Goal: Task Accomplishment & Management: Use online tool/utility

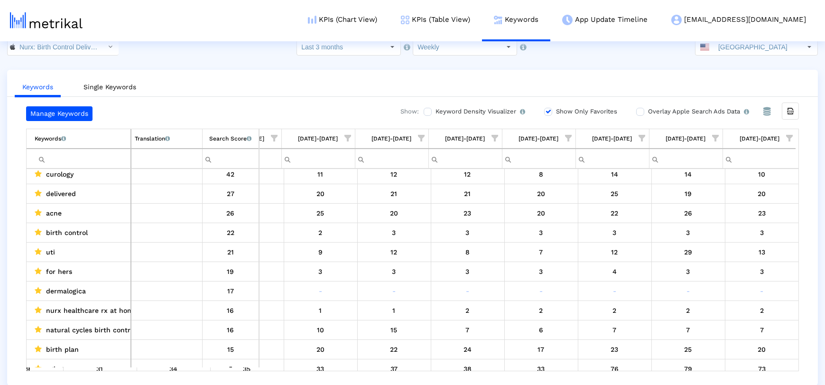
scroll to position [33, 0]
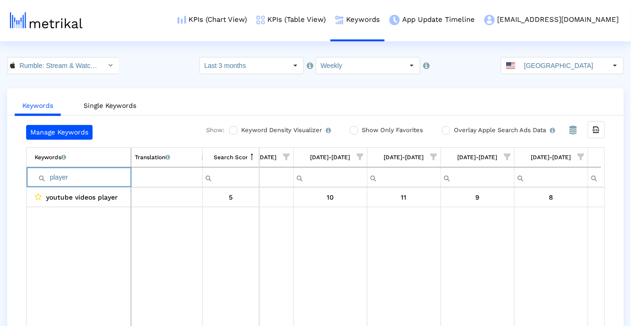
scroll to position [0, 334]
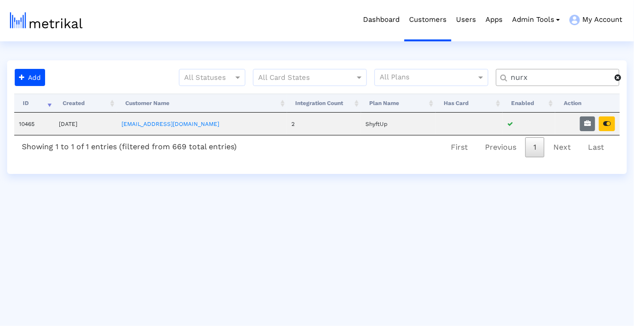
click at [548, 75] on input "nurx" at bounding box center [559, 78] width 111 height 10
type input "blk"
click at [608, 125] on icon "button" at bounding box center [607, 123] width 8 height 7
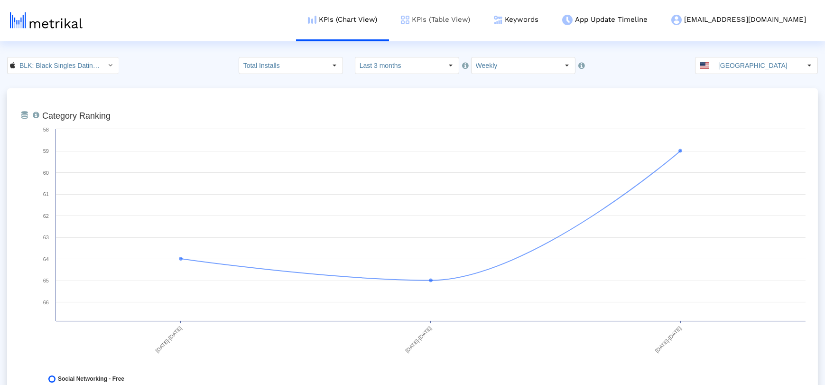
click at [482, 19] on link "KPIs (Table View)" at bounding box center [435, 19] width 93 height 39
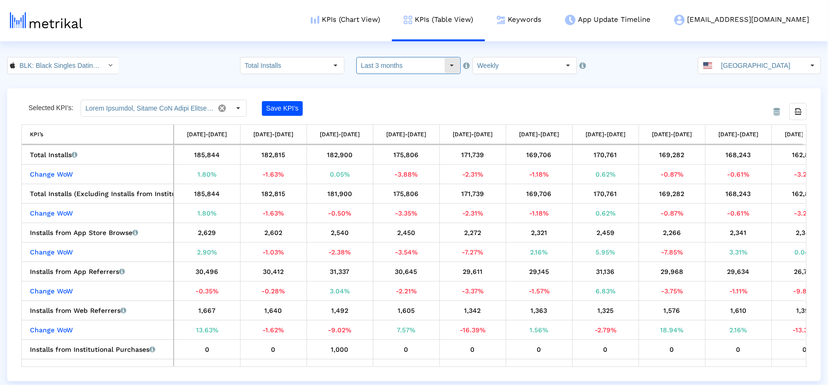
click at [423, 69] on input "Last 3 months" at bounding box center [400, 65] width 87 height 16
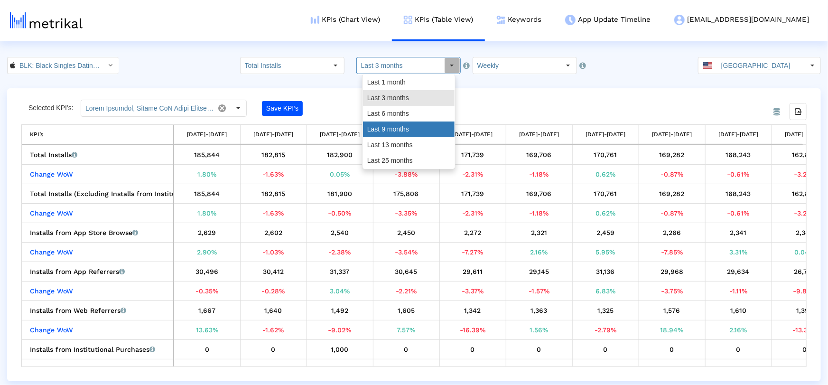
click at [399, 133] on div "Last 9 months" at bounding box center [409, 129] width 92 height 16
type input "Last 9 months"
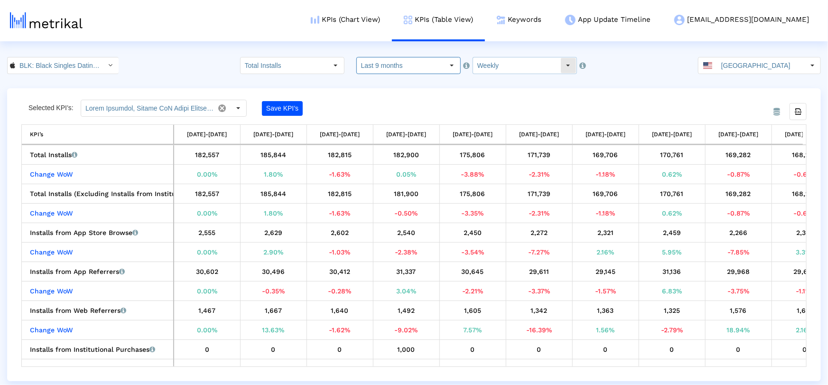
click at [505, 72] on input "Weekly" at bounding box center [516, 65] width 87 height 16
click at [498, 105] on div "Monthly" at bounding box center [514, 98] width 92 height 16
type input "Monthly"
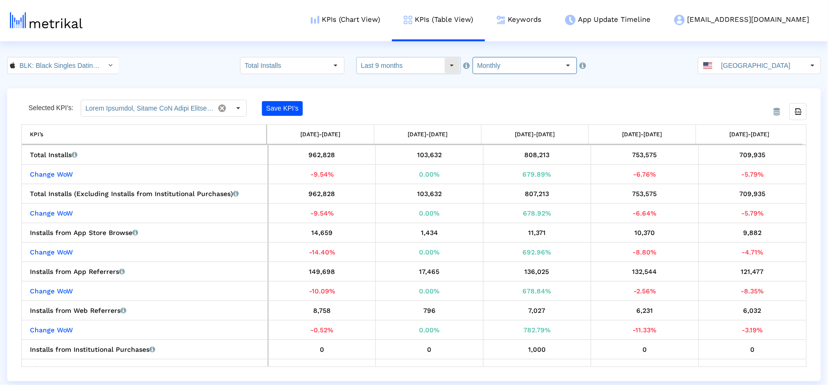
click at [388, 63] on input "Last 9 months" at bounding box center [400, 65] width 87 height 16
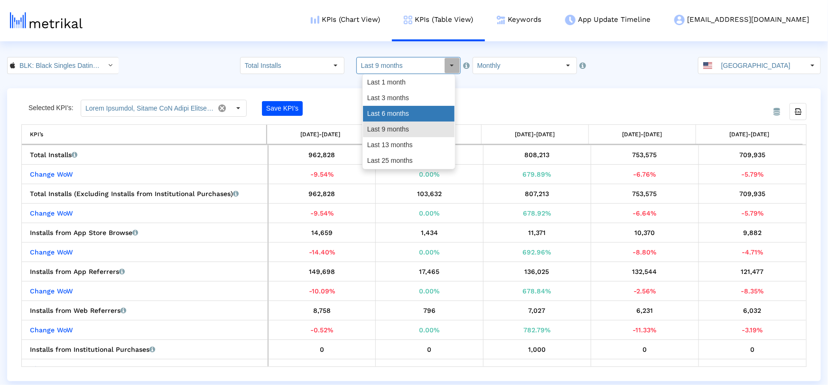
click at [390, 115] on div "Last 6 months" at bounding box center [409, 114] width 92 height 16
type input "Last 6 months"
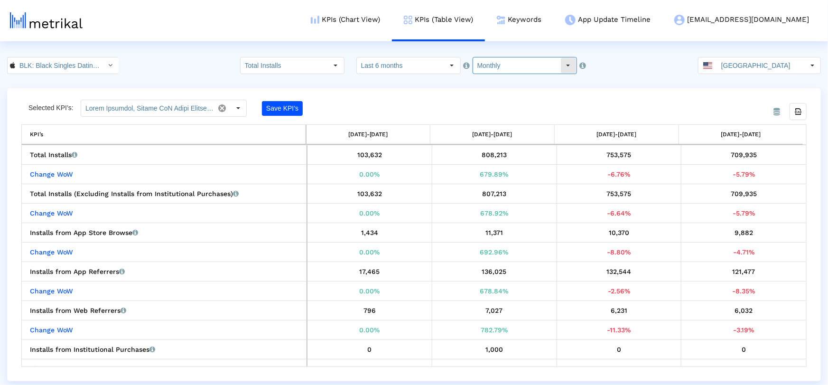
click at [495, 69] on input "Monthly" at bounding box center [516, 65] width 87 height 16
click at [492, 84] on div "Weekly" at bounding box center [514, 83] width 92 height 16
type input "Weekly"
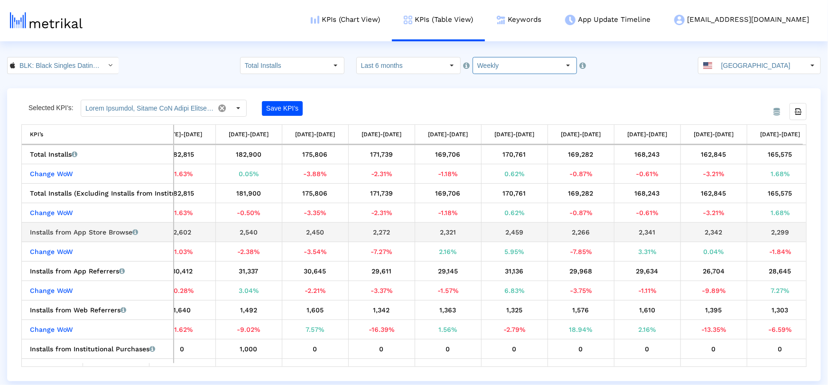
scroll to position [0, 76]
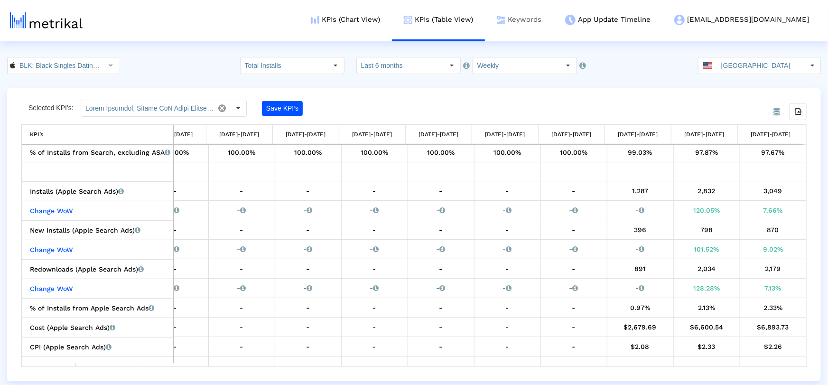
click at [553, 24] on link "Keywords" at bounding box center [519, 19] width 68 height 39
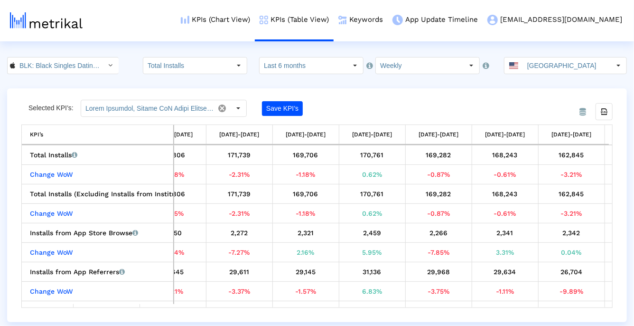
scroll to position [0, 300]
click at [388, 23] on link "Keywords" at bounding box center [361, 19] width 54 height 39
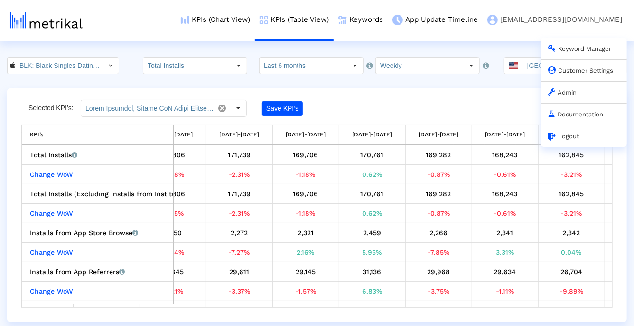
click at [563, 95] on link "Admin" at bounding box center [562, 92] width 28 height 7
click at [573, 94] on link "Admin" at bounding box center [562, 92] width 28 height 7
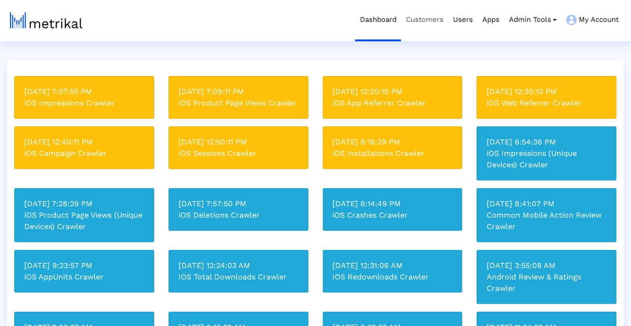
click at [434, 27] on link "Customers" at bounding box center [424, 19] width 47 height 39
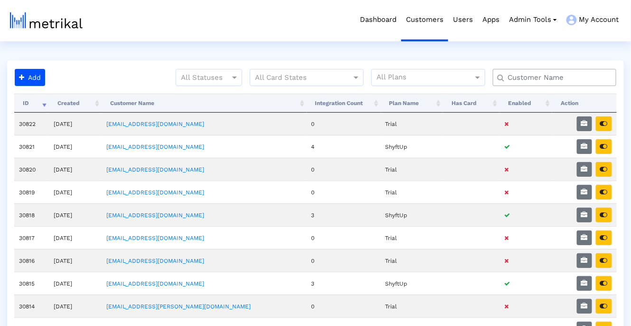
click at [525, 71] on div at bounding box center [554, 77] width 123 height 17
click at [525, 75] on input "text" at bounding box center [557, 78] width 112 height 10
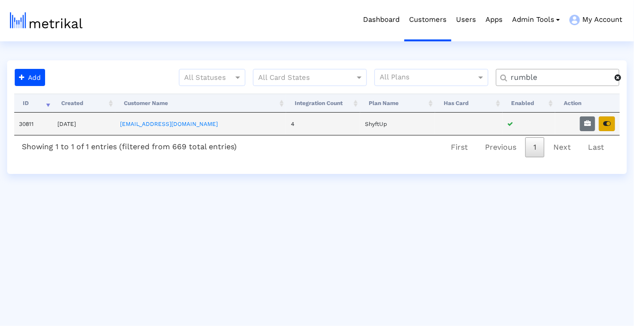
type input "rumble"
click at [606, 124] on icon "button" at bounding box center [607, 123] width 8 height 7
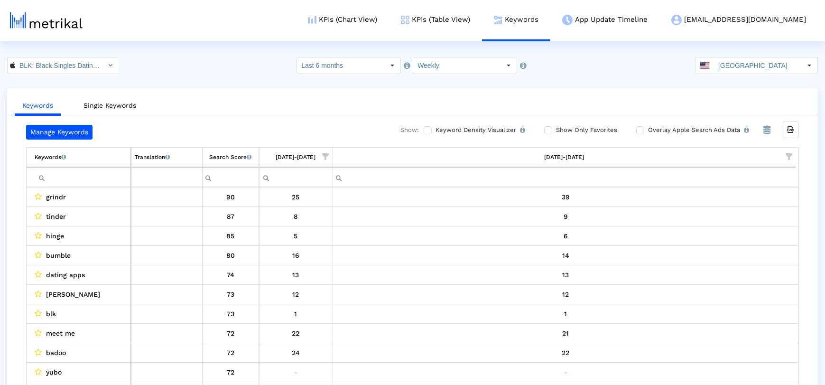
click at [86, 179] on input "Filter cell" at bounding box center [83, 177] width 96 height 16
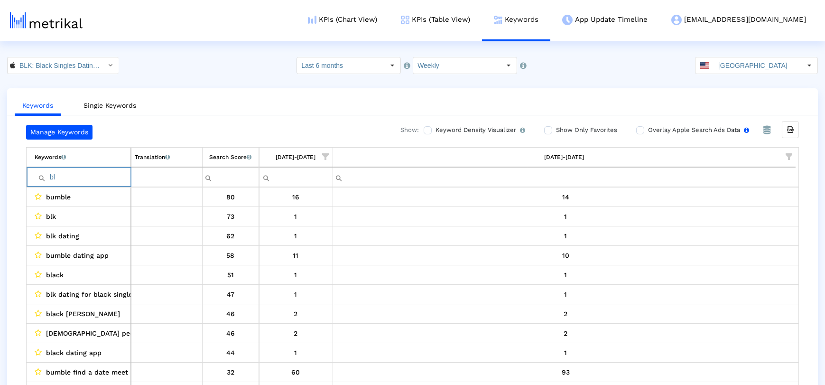
type input "bl"
click at [646, 132] on label "Overlay Apple Search Ads Data Turn this on to view Apple Search Ads metrics (in…" at bounding box center [697, 130] width 103 height 10
click at [643, 132] on input "Overlay Apple Search Ads Data Turn this on to view Apple Search Ads metrics (in…" at bounding box center [639, 130] width 6 height 6
checkbox input "true"
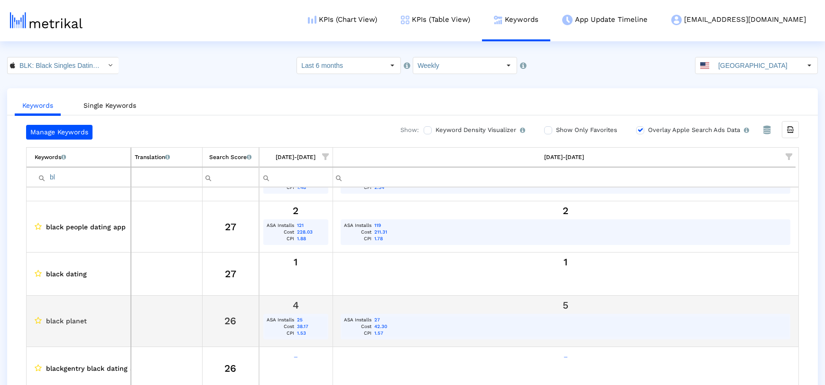
scroll to position [510, 0]
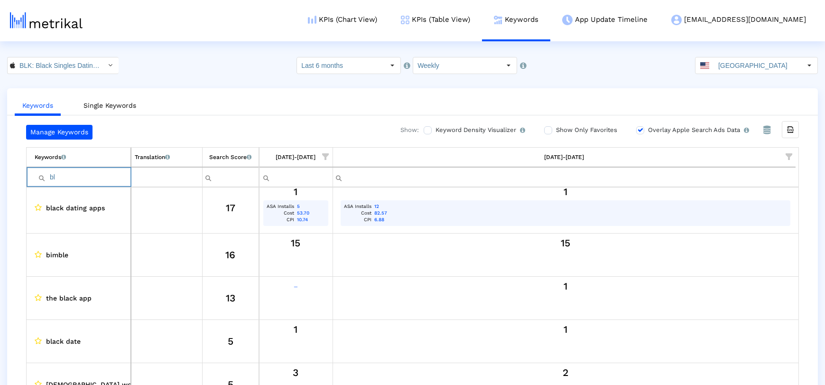
click at [118, 177] on input "bl" at bounding box center [83, 177] width 96 height 16
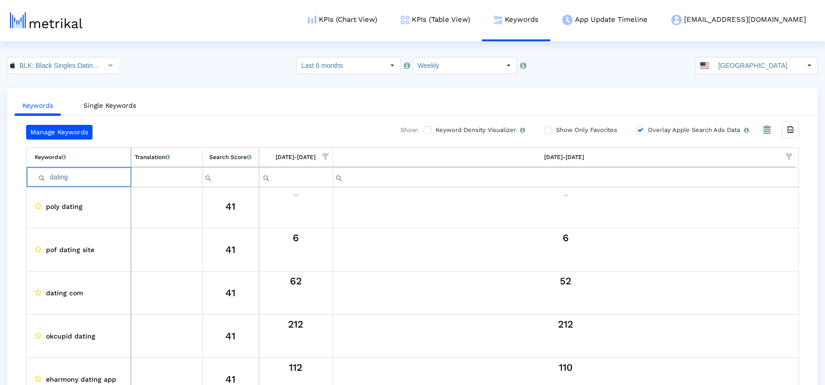
type input "dating"
click at [93, 174] on input "dating" at bounding box center [83, 177] width 96 height 16
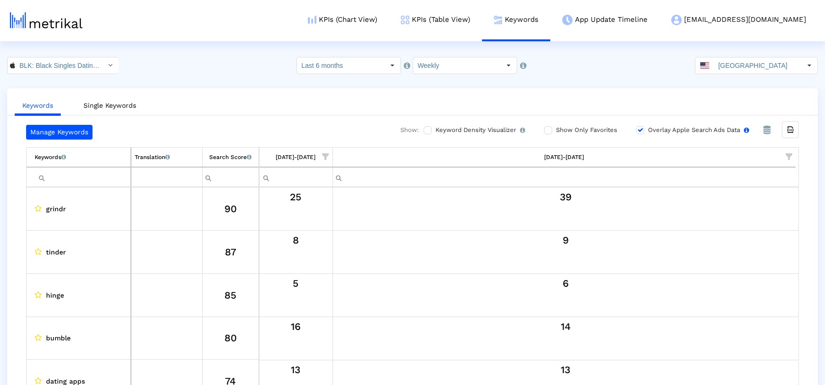
click at [674, 129] on label "Overlay Apple Search Ads Data Turn this on to view Apple Search Ads metrics (in…" at bounding box center [697, 130] width 103 height 10
click at [643, 129] on input "Overlay Apple Search Ads Data Turn this on to view Apple Search Ads metrics (in…" at bounding box center [639, 130] width 6 height 6
checkbox input "false"
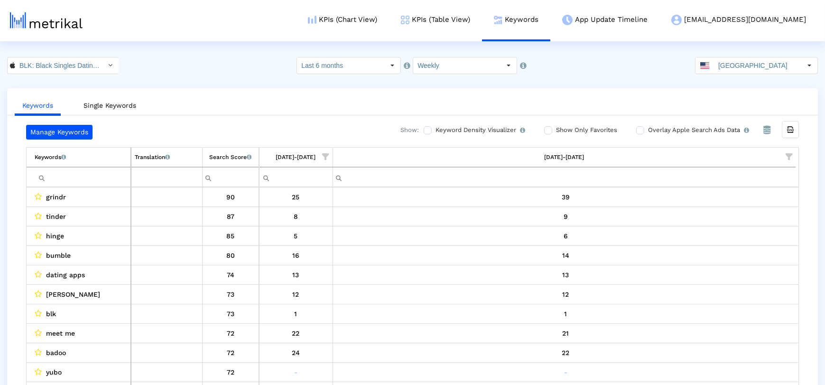
click at [101, 178] on input "Filter cell" at bounding box center [83, 177] width 96 height 16
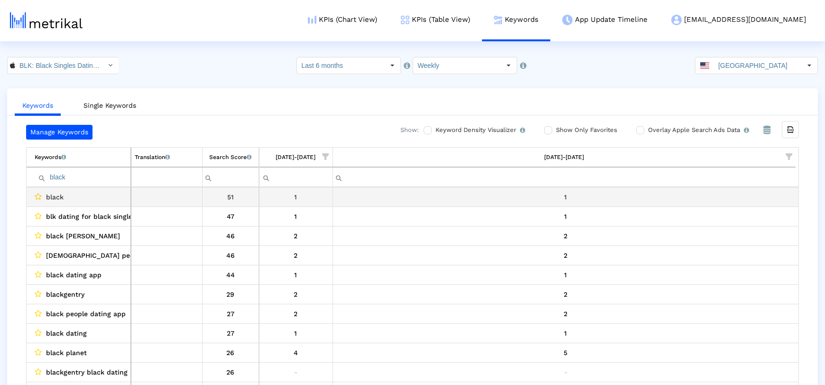
click at [38, 196] on icon "Data grid" at bounding box center [38, 197] width 7 height 8
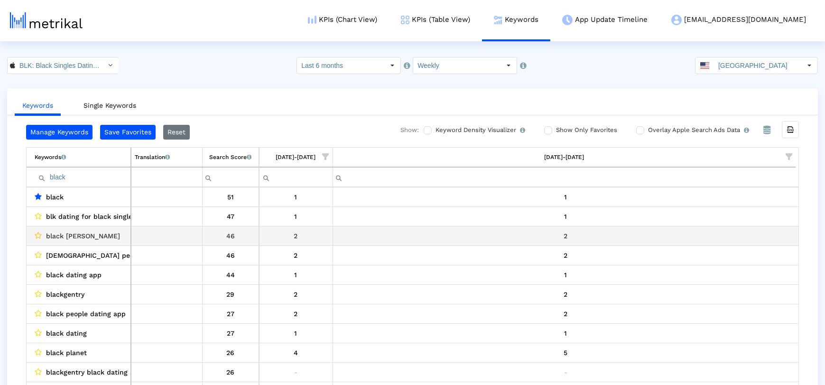
click at [37, 235] on icon "Data grid" at bounding box center [38, 236] width 7 height 8
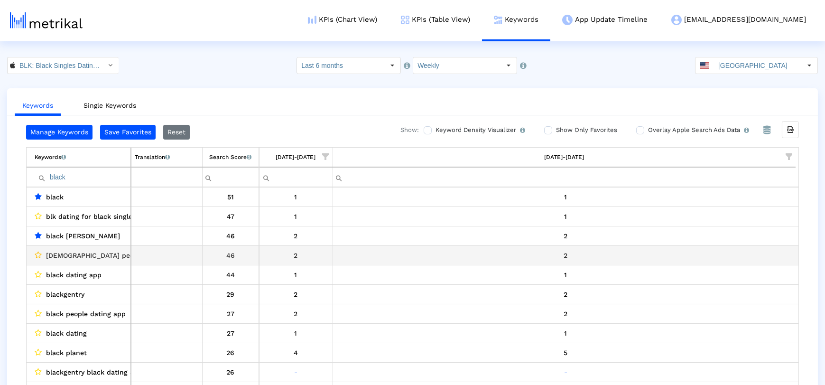
click at [37, 252] on icon "Data grid" at bounding box center [38, 255] width 7 height 8
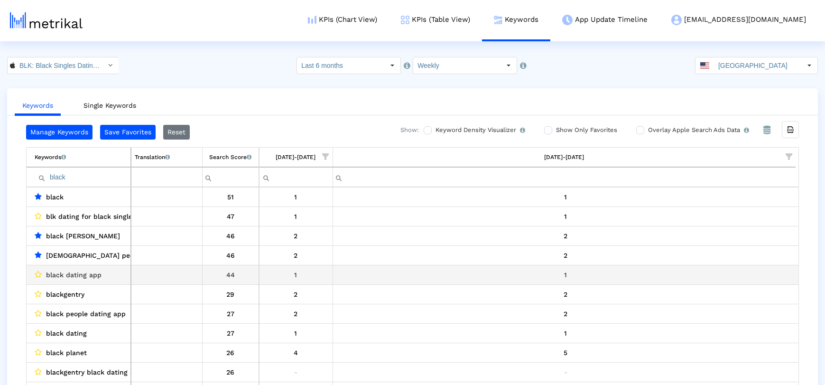
click at [37, 267] on td "black dating app" at bounding box center [79, 274] width 104 height 19
click at [37, 273] on icon "Data grid" at bounding box center [38, 274] width 7 height 8
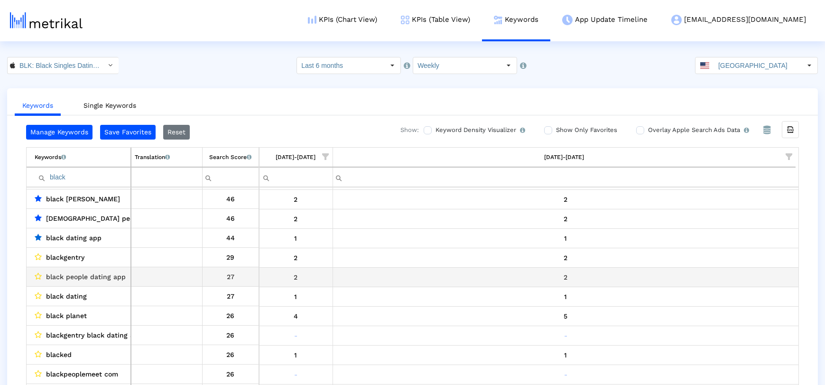
scroll to position [37, 0]
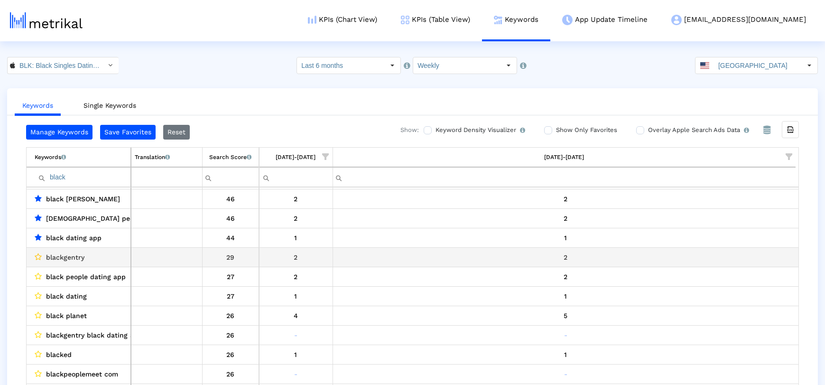
click at [38, 255] on icon "Data grid" at bounding box center [38, 257] width 7 height 8
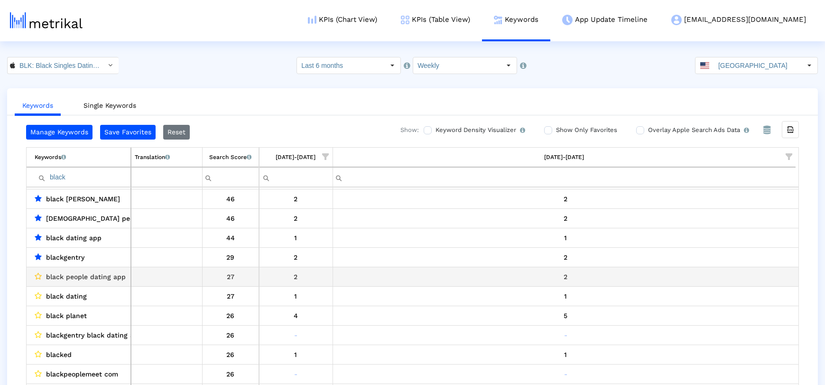
click at [39, 277] on icon "Data grid" at bounding box center [38, 276] width 7 height 8
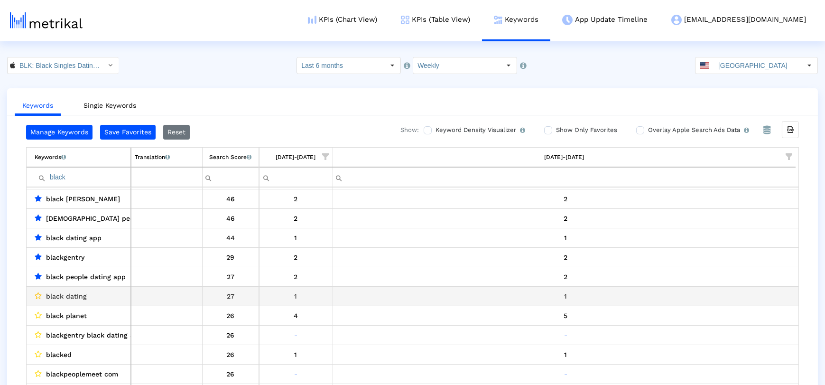
click at [38, 294] on icon "Data grid" at bounding box center [38, 296] width 7 height 8
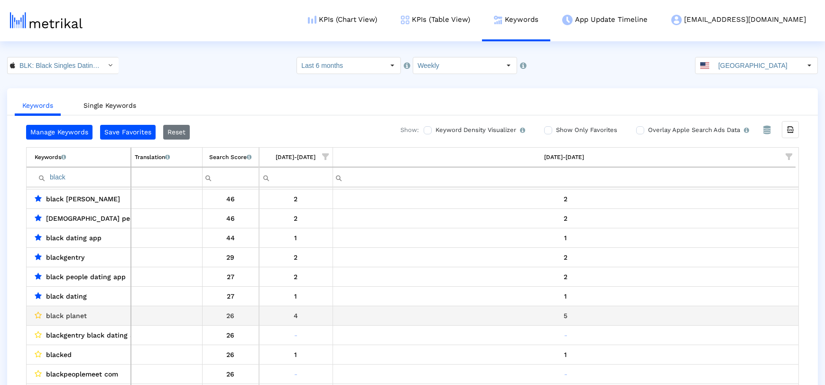
click at [37, 316] on icon "Data grid" at bounding box center [38, 315] width 7 height 8
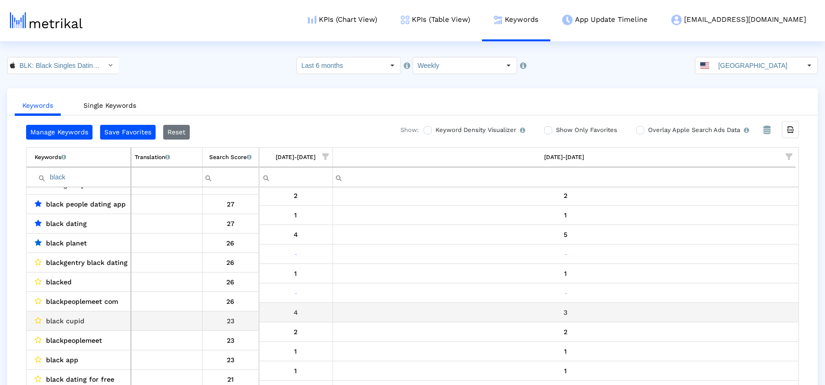
scroll to position [121, 0]
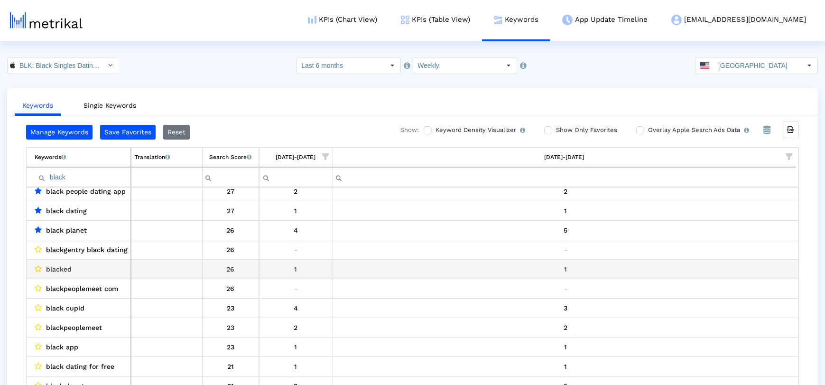
click at [38, 271] on icon "Data grid" at bounding box center [38, 269] width 7 height 8
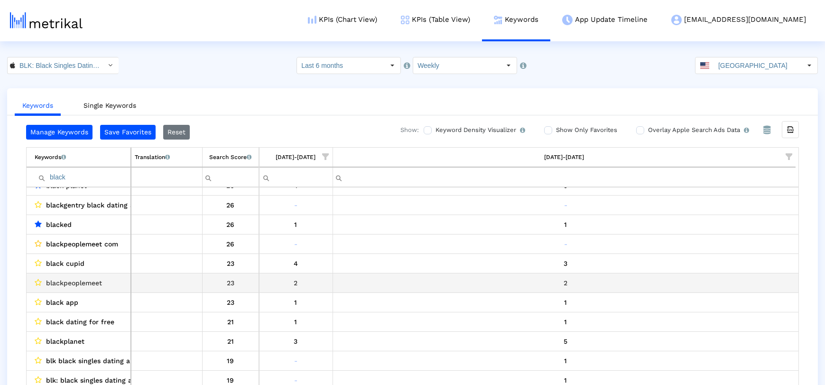
scroll to position [173, 0]
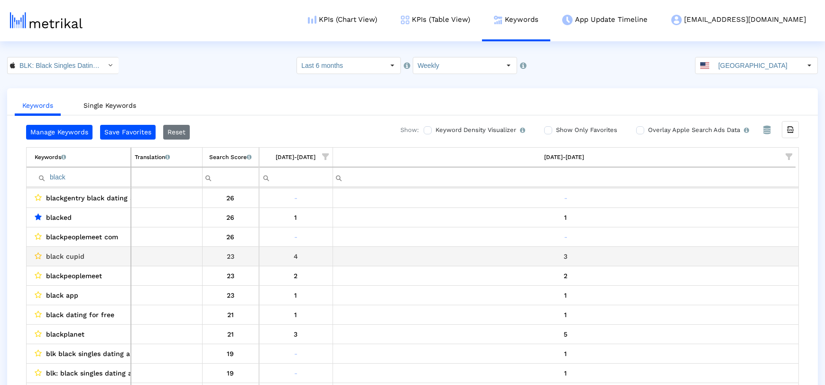
click at [40, 258] on icon "Data grid" at bounding box center [38, 256] width 7 height 8
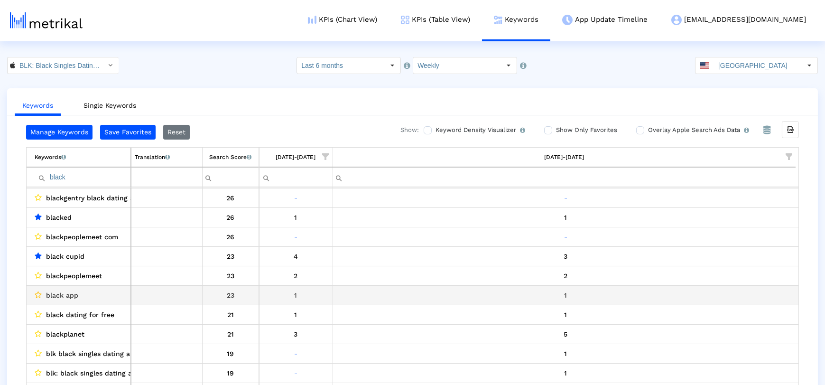
click at [36, 293] on icon "Data grid" at bounding box center [38, 295] width 7 height 8
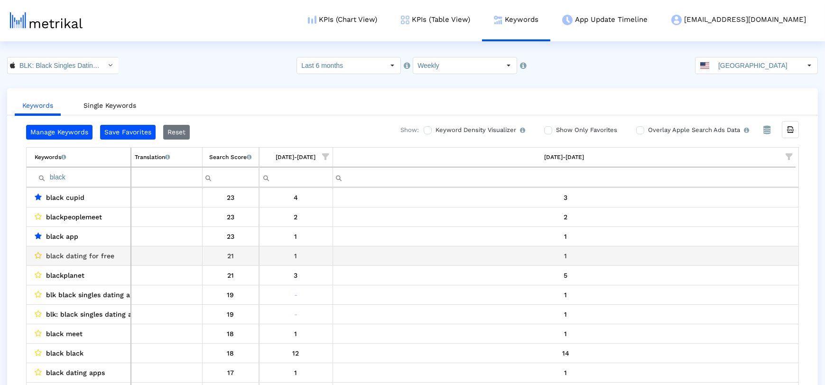
click at [39, 252] on icon "Data grid" at bounding box center [38, 256] width 7 height 8
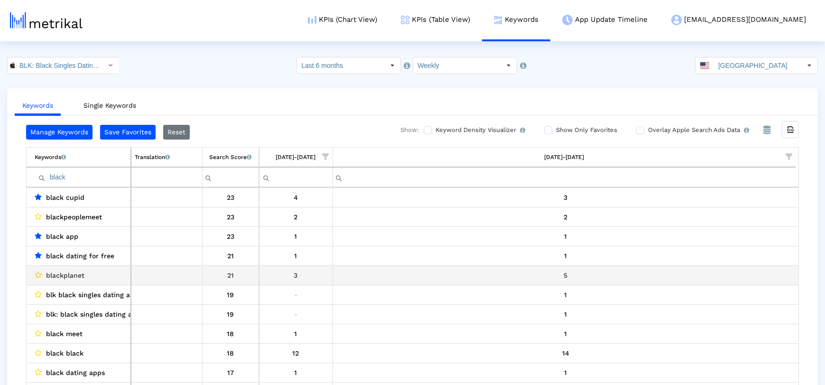
click at [38, 272] on icon "Data grid" at bounding box center [38, 275] width 7 height 8
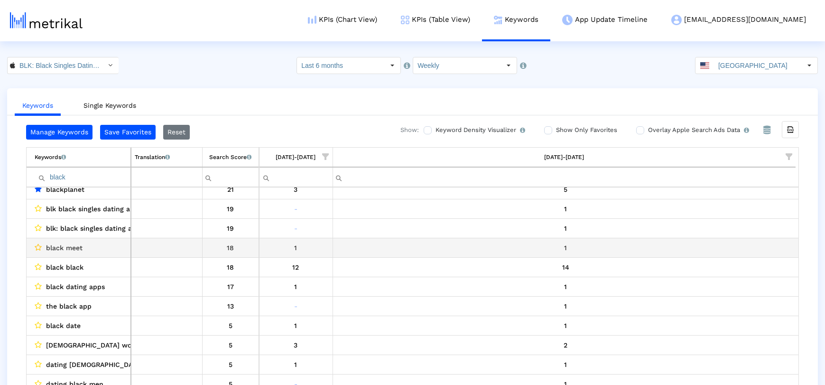
click at [41, 247] on icon "Data grid" at bounding box center [38, 247] width 7 height 8
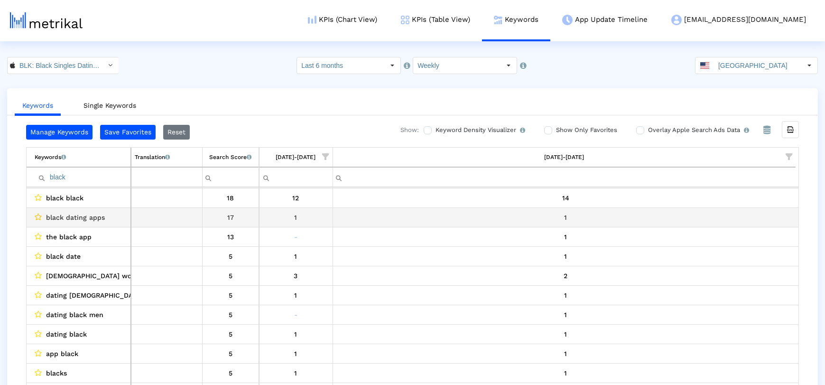
click at [41, 217] on icon "Data grid" at bounding box center [38, 217] width 7 height 8
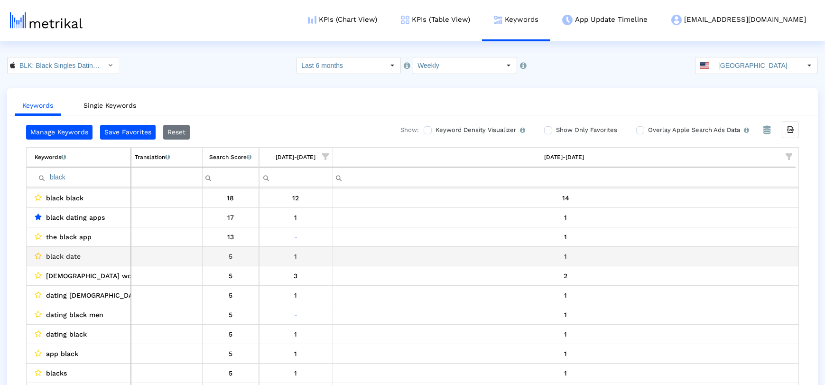
click at [36, 253] on icon "Data grid" at bounding box center [38, 256] width 7 height 8
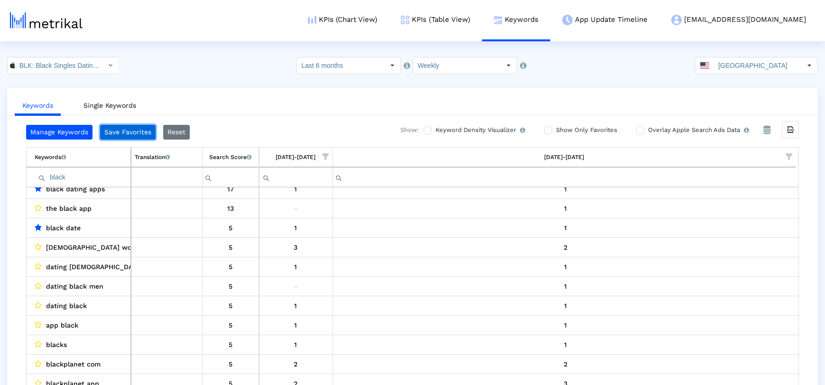
click at [129, 132] on button "Save Favorites" at bounding box center [128, 132] width 56 height 15
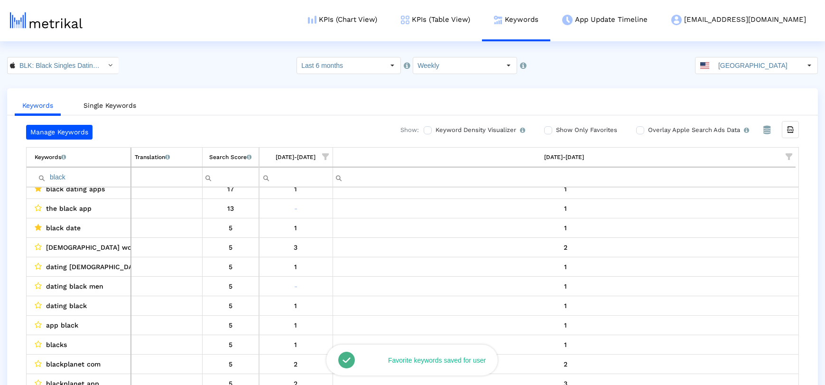
click at [81, 178] on input "black" at bounding box center [83, 177] width 96 height 16
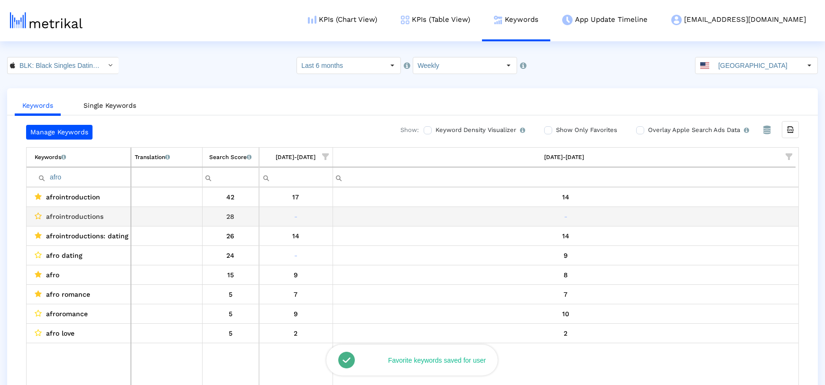
click at [37, 213] on icon "Data grid" at bounding box center [38, 216] width 7 height 8
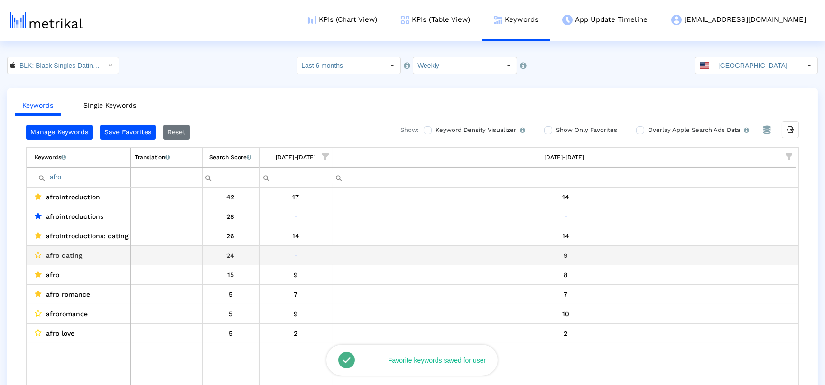
click at [39, 252] on icon "Data grid" at bounding box center [38, 255] width 7 height 8
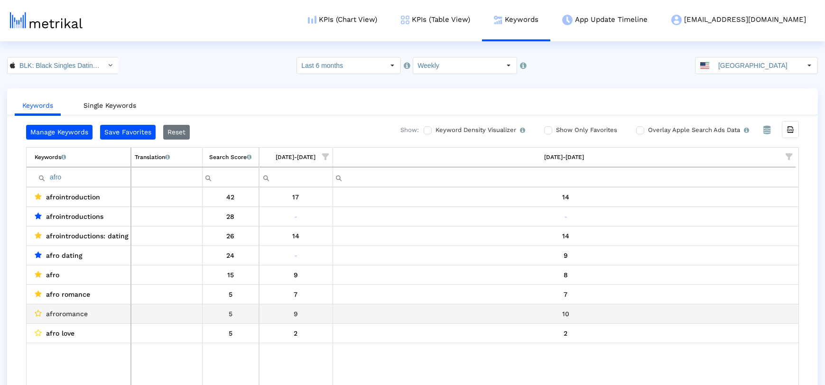
click at [37, 313] on icon "Data grid" at bounding box center [38, 313] width 7 height 8
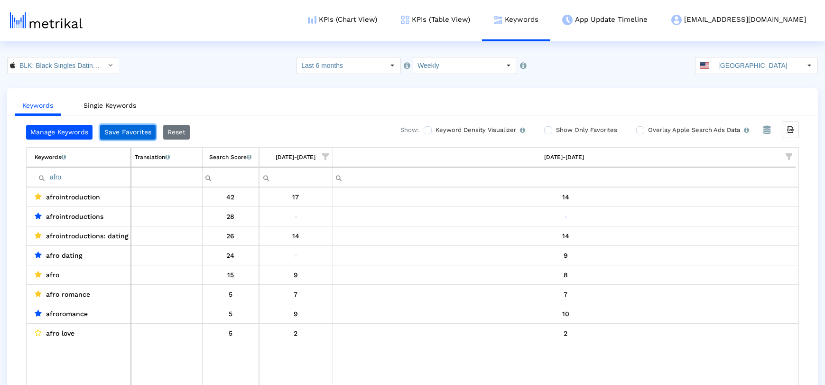
click at [119, 132] on button "Save Favorites" at bounding box center [128, 132] width 56 height 15
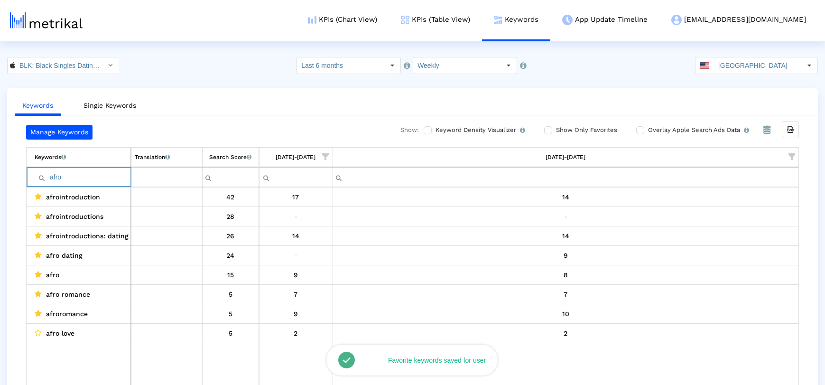
click at [86, 172] on input "afro" at bounding box center [83, 177] width 96 height 16
click at [85, 179] on input "afro" at bounding box center [83, 177] width 96 height 16
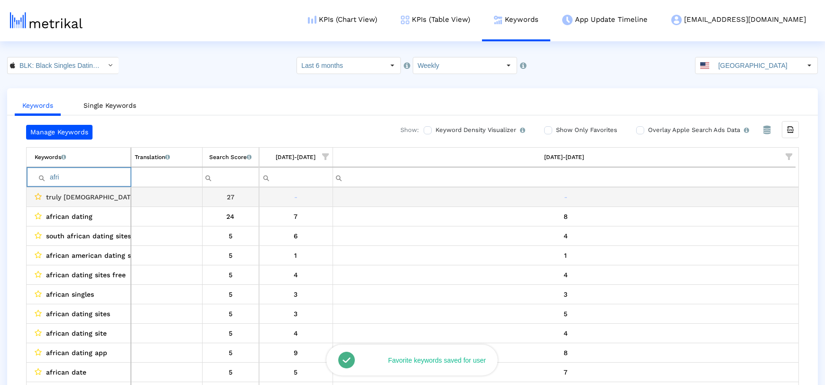
type input "afri"
click at [37, 194] on icon "Data grid" at bounding box center [38, 197] width 7 height 8
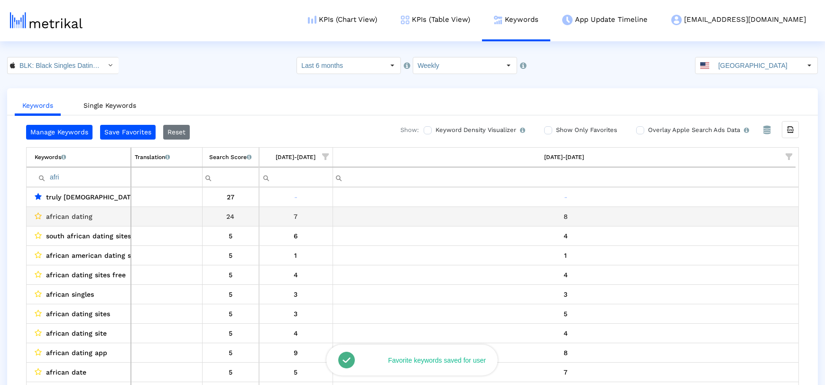
click at [39, 214] on icon "Data grid" at bounding box center [38, 216] width 7 height 8
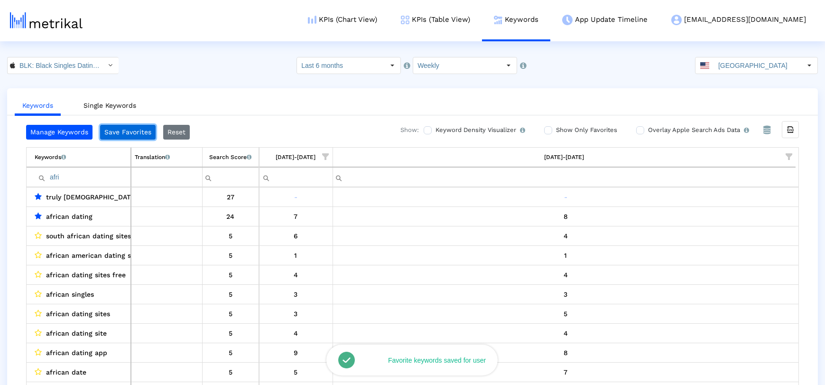
click at [111, 131] on button "Save Favorites" at bounding box center [128, 132] width 56 height 15
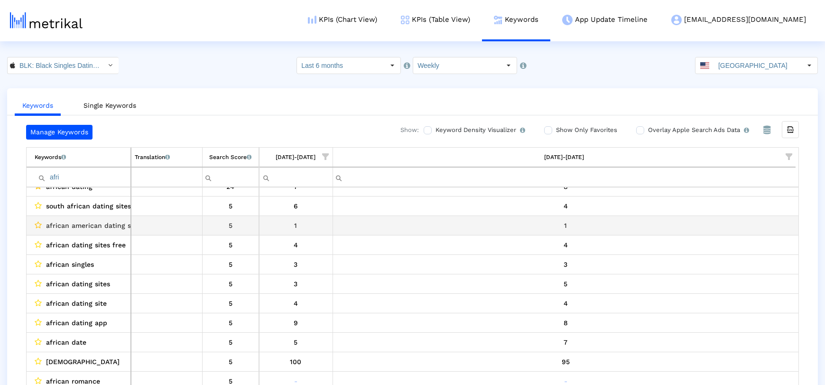
click at [39, 224] on icon "Data grid" at bounding box center [38, 225] width 7 height 8
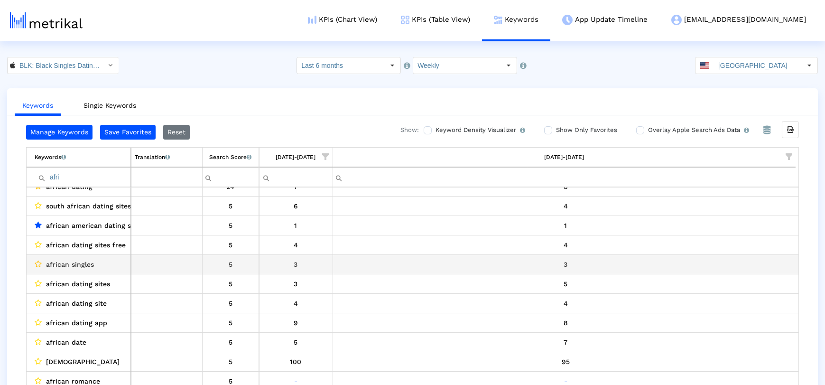
click at [38, 262] on icon "Data grid" at bounding box center [38, 264] width 7 height 8
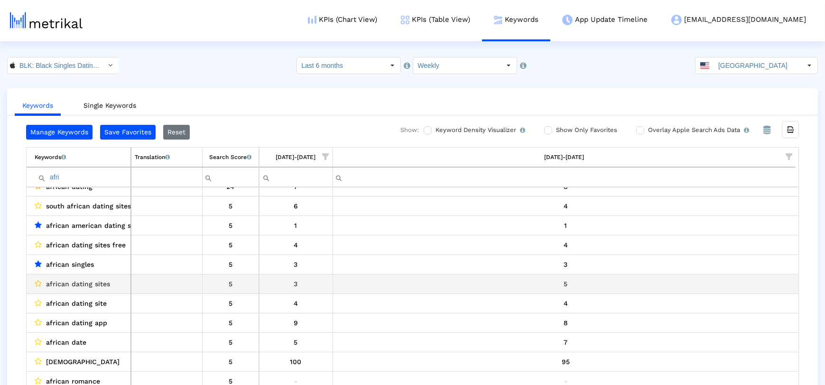
click at [38, 280] on icon "Data grid" at bounding box center [38, 284] width 7 height 8
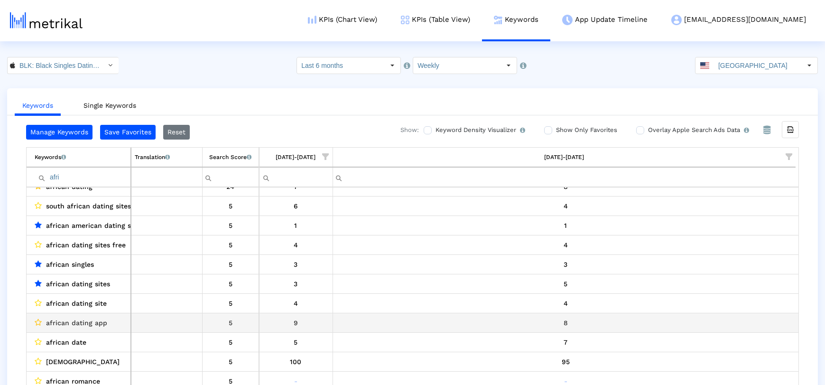
click at [38, 318] on icon "Data grid" at bounding box center [38, 322] width 7 height 8
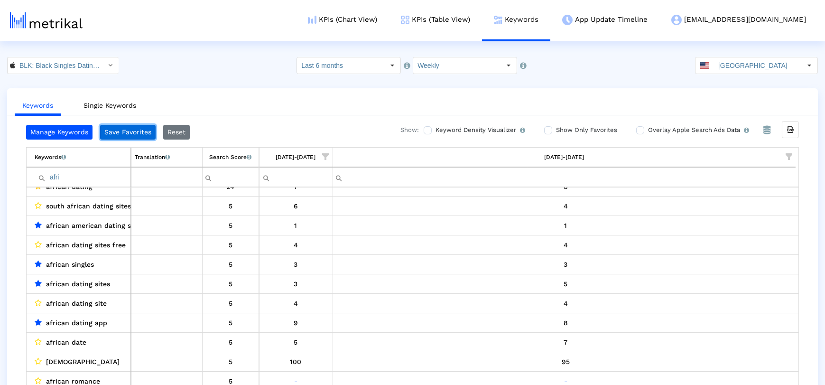
click at [134, 133] on button "Save Favorites" at bounding box center [128, 132] width 56 height 15
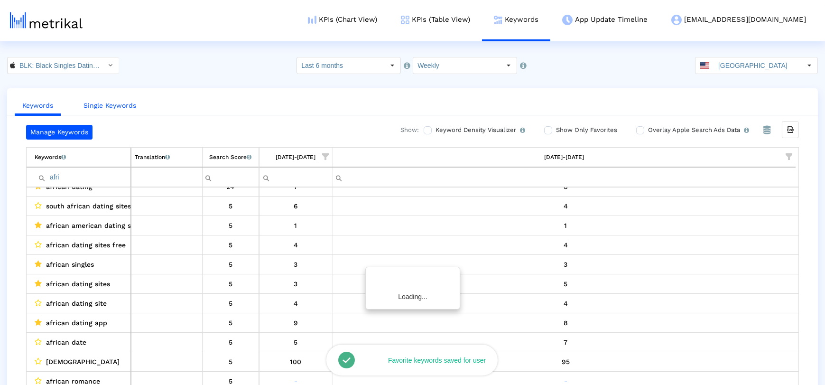
scroll to position [29, 0]
click at [88, 59] on input "BLK: Black Singles Dating App < 1253586891 >" at bounding box center [57, 65] width 85 height 16
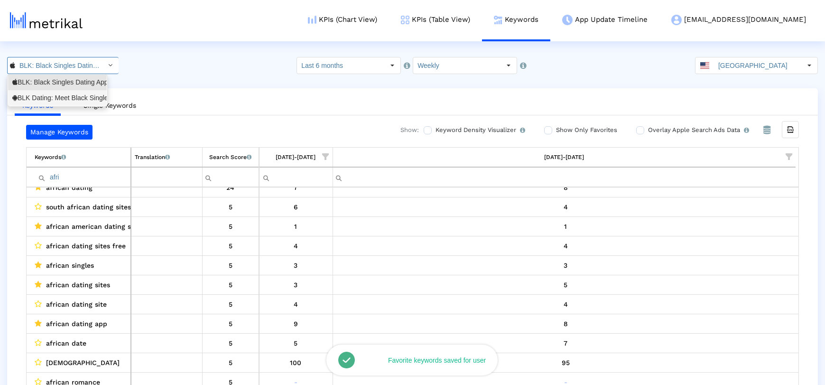
click at [77, 96] on div "BLK Dating: Meet Black Singles <com.affinityapps.blk>" at bounding box center [57, 97] width 90 height 9
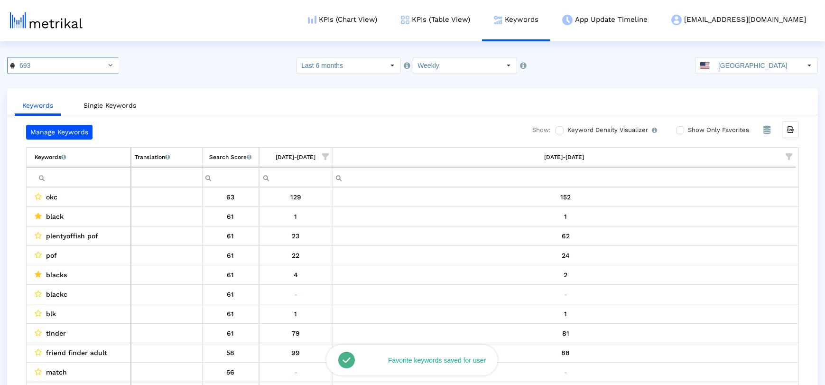
click at [77, 175] on input "Filter cell" at bounding box center [83, 177] width 96 height 16
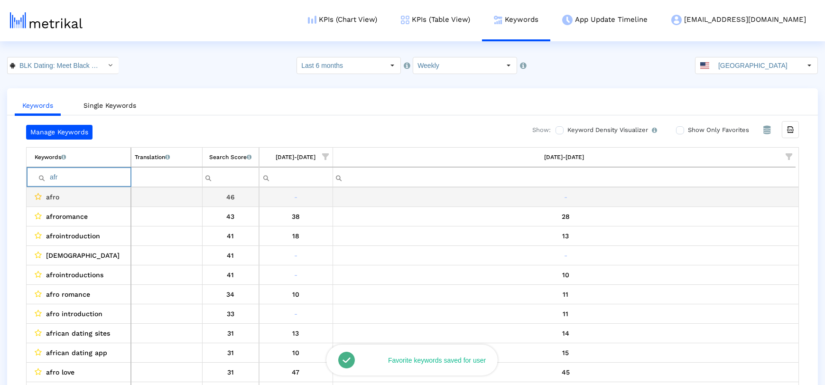
type input "afr"
click at [40, 196] on icon "Data grid" at bounding box center [38, 197] width 7 height 8
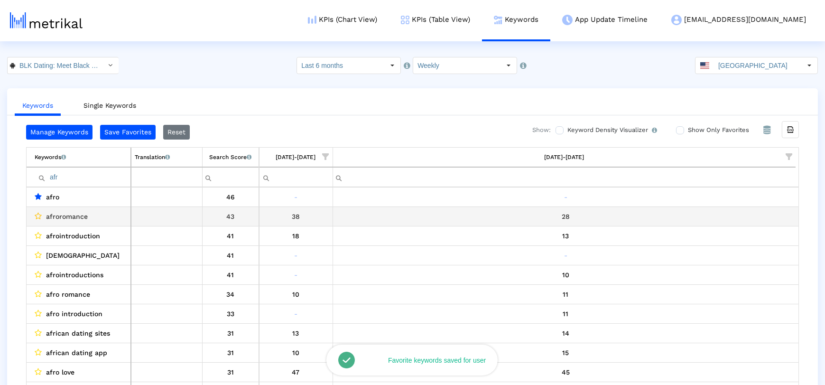
click at [36, 214] on icon "Data grid" at bounding box center [38, 216] width 7 height 8
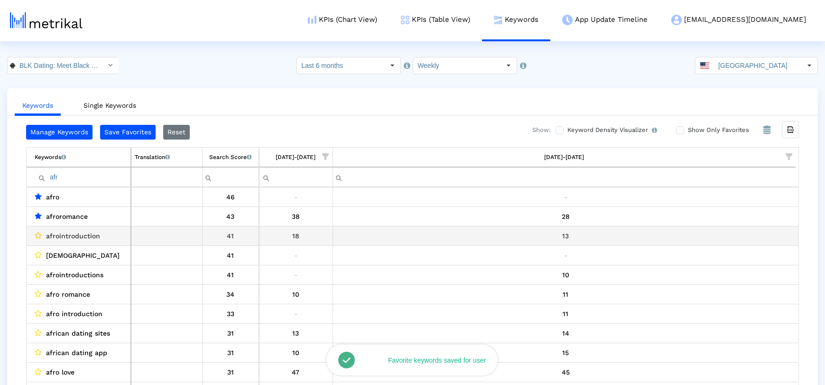
click at [37, 235] on icon "Data grid" at bounding box center [38, 236] width 7 height 8
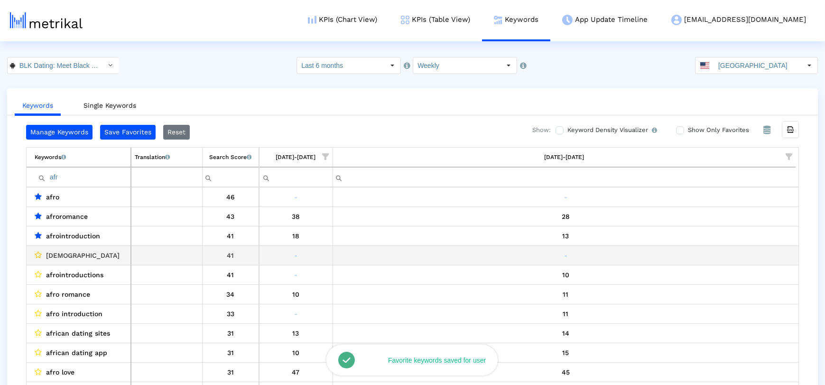
click at [37, 252] on icon "Data grid" at bounding box center [38, 255] width 7 height 8
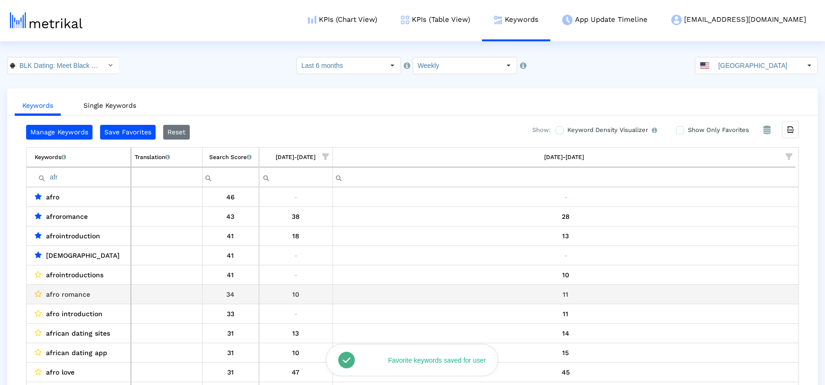
click at [37, 293] on icon "Data grid" at bounding box center [38, 294] width 7 height 8
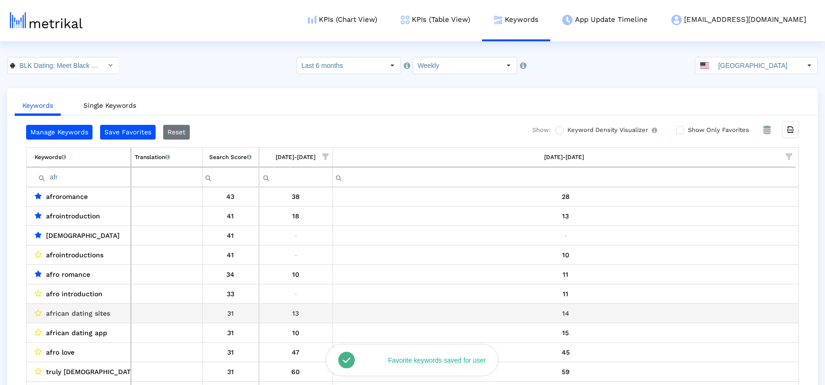
scroll to position [26, 0]
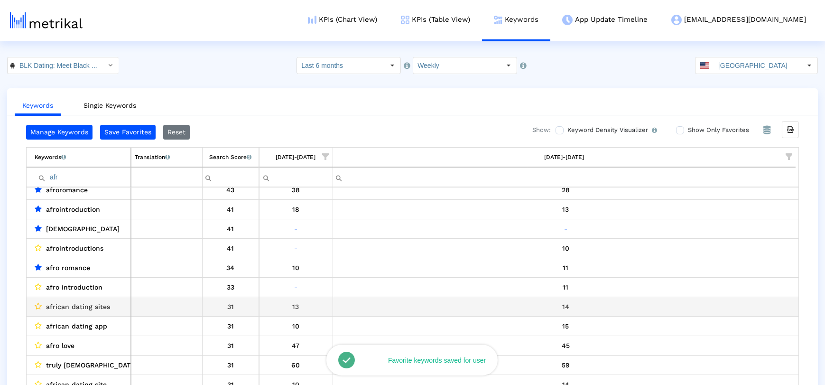
click at [37, 304] on icon "Data grid" at bounding box center [38, 306] width 7 height 8
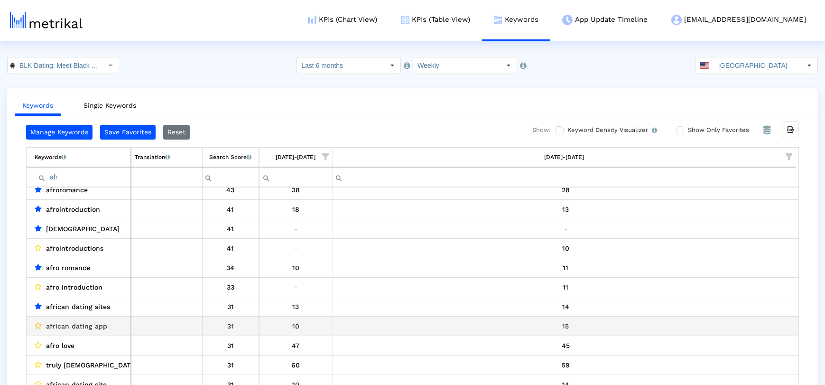
click at [37, 325] on icon "Data grid" at bounding box center [38, 326] width 7 height 8
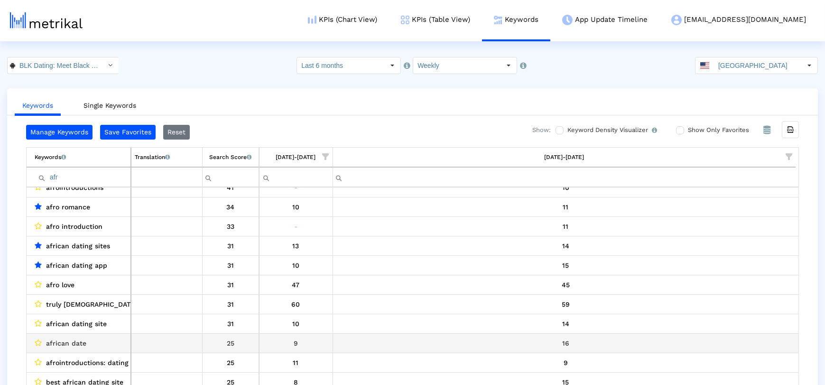
scroll to position [92, 0]
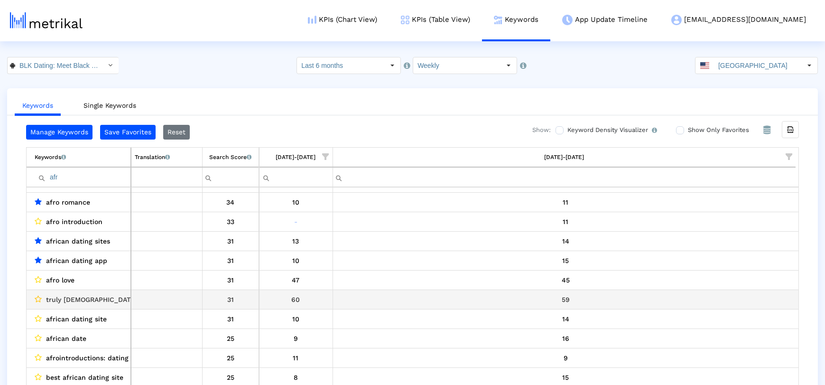
click at [38, 300] on icon "Data grid" at bounding box center [38, 299] width 7 height 8
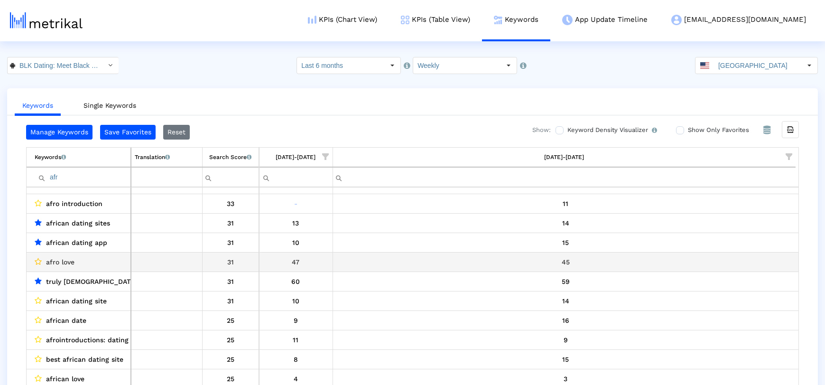
click at [37, 263] on icon "Data grid" at bounding box center [38, 262] width 7 height 8
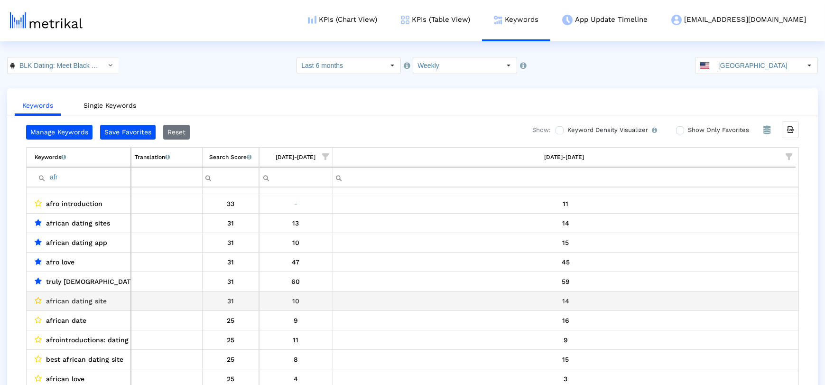
click at [39, 297] on icon "Data grid" at bounding box center [38, 301] width 7 height 8
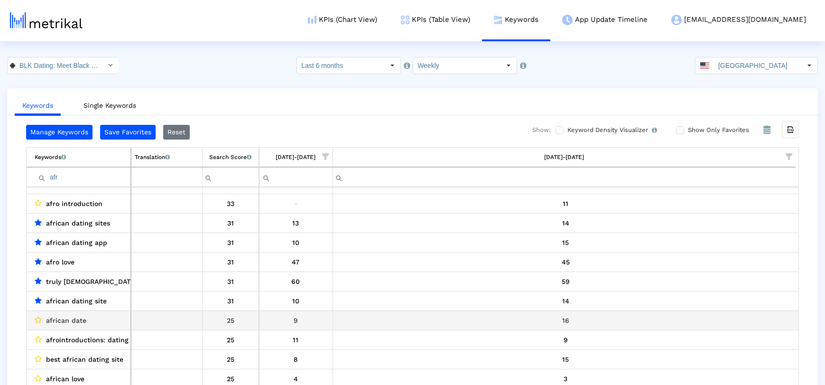
click at [39, 322] on icon "Data grid" at bounding box center [38, 320] width 7 height 8
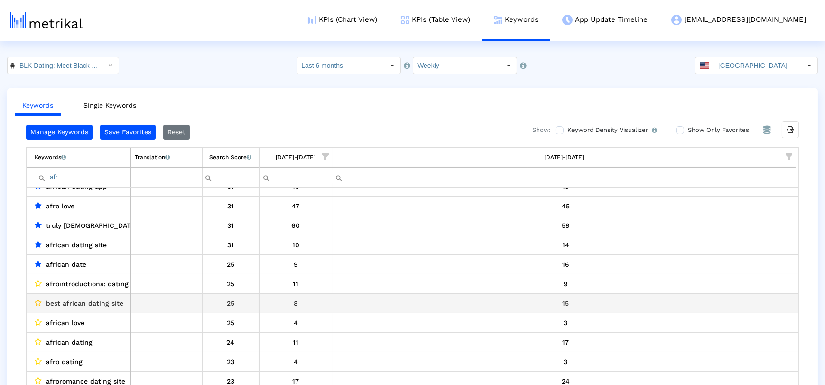
click at [39, 299] on icon "Data grid" at bounding box center [38, 303] width 7 height 8
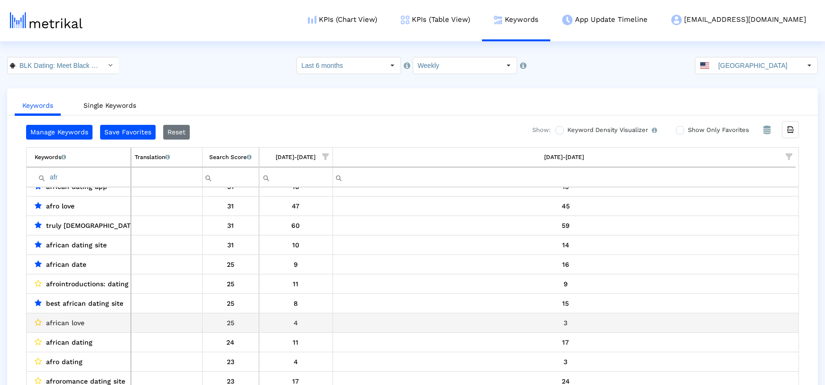
click at [39, 324] on icon "Data grid" at bounding box center [38, 322] width 7 height 8
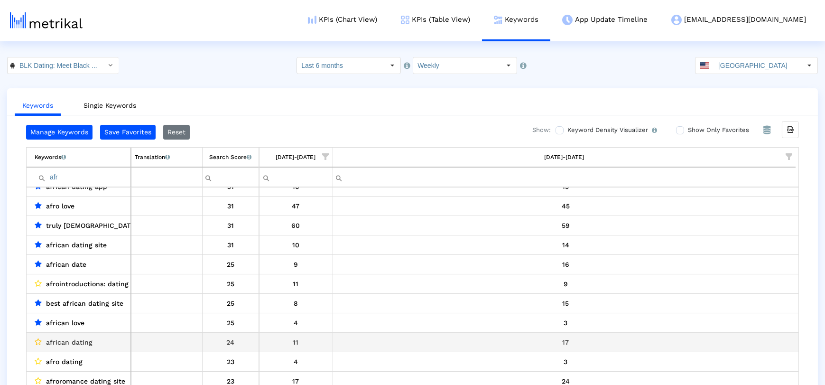
click at [37, 338] on icon "Data grid" at bounding box center [38, 342] width 7 height 8
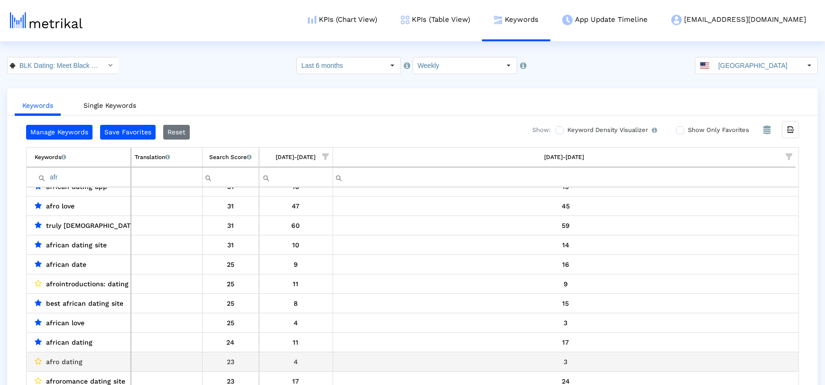
click at [35, 359] on icon "Data grid" at bounding box center [38, 361] width 7 height 8
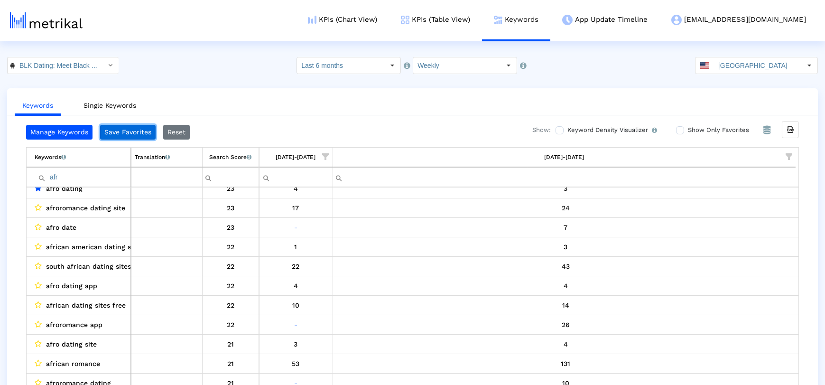
click at [113, 131] on button "Save Favorites" at bounding box center [128, 132] width 56 height 15
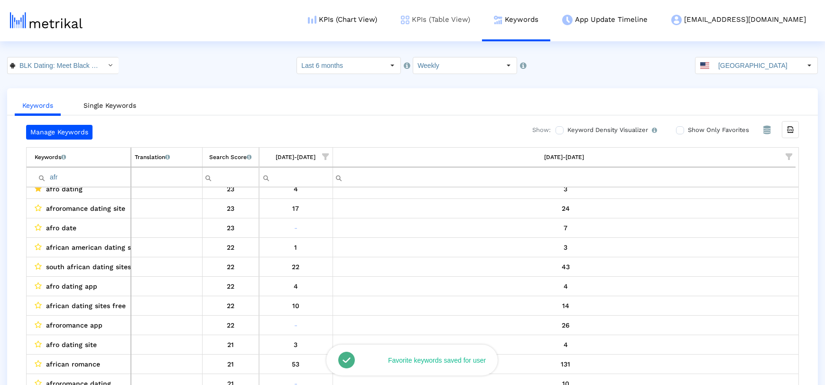
click at [482, 21] on link "KPIs (Table View)" at bounding box center [435, 19] width 93 height 39
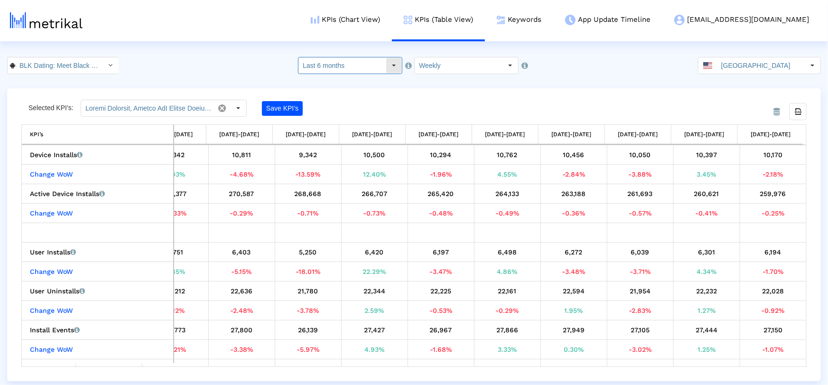
click at [332, 63] on input "Last 6 months" at bounding box center [341, 65] width 87 height 16
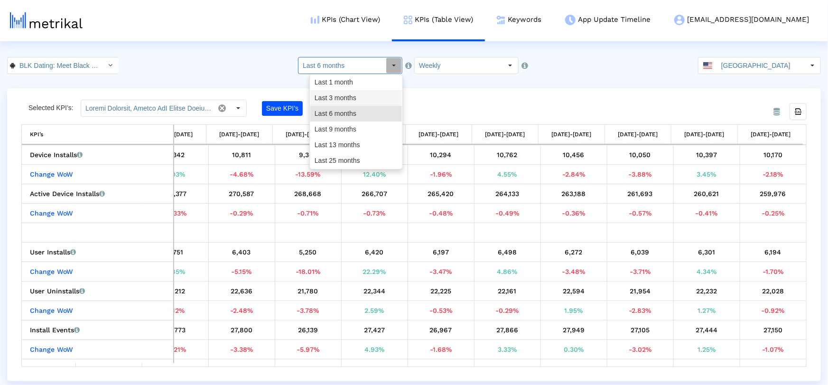
click at [335, 101] on div "Last 3 months" at bounding box center [356, 98] width 92 height 16
type input "Last 3 months"
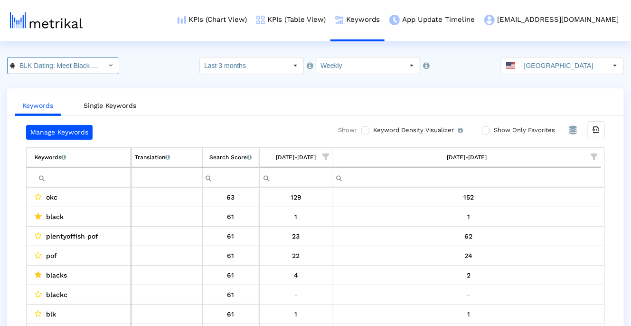
click at [75, 65] on input "BLK Dating: Meet Black Singles < com.affinityapps.blk >" at bounding box center [57, 65] width 85 height 16
click at [172, 101] on ul "Keywords Single Keywords" at bounding box center [315, 104] width 616 height 22
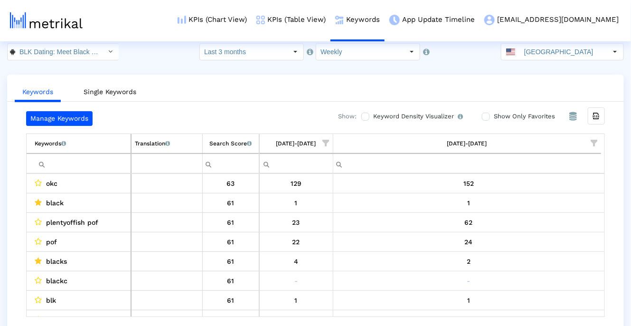
scroll to position [19, 0]
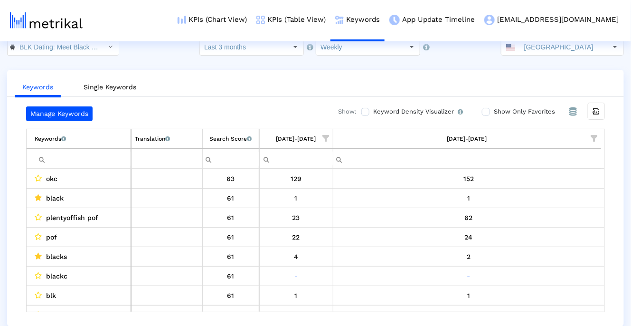
click at [491, 112] on label "Show Only Favorites" at bounding box center [523, 111] width 64 height 10
click at [488, 112] on input "Show Only Favorites" at bounding box center [485, 112] width 6 height 6
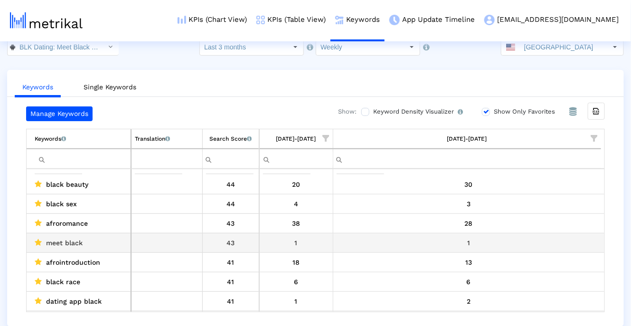
scroll to position [159, 0]
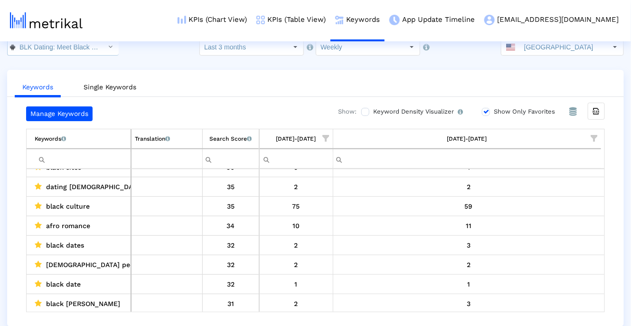
click at [53, 48] on input "BLK Dating: Meet Black Singles < com.affinityapps.blk >" at bounding box center [57, 47] width 85 height 16
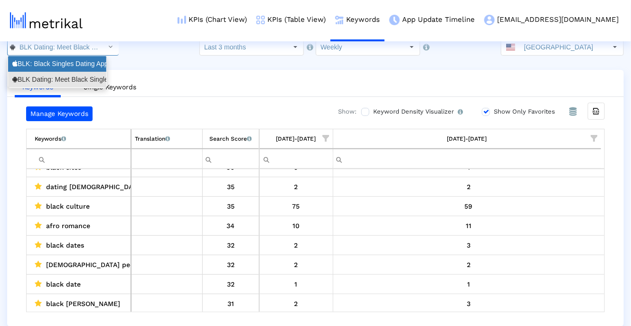
click at [47, 63] on div "BLK: Black Singles Dating App <1253586891>" at bounding box center [57, 63] width 90 height 9
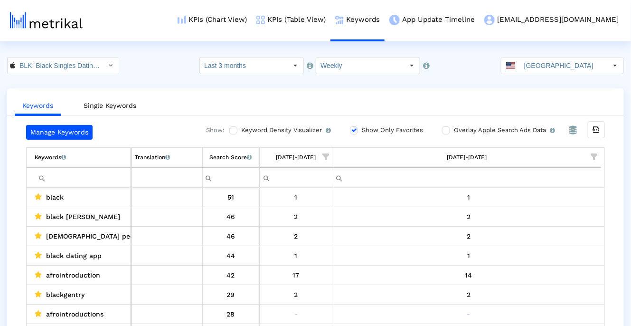
click at [284, 97] on ul "Keywords Single Keywords" at bounding box center [315, 104] width 616 height 22
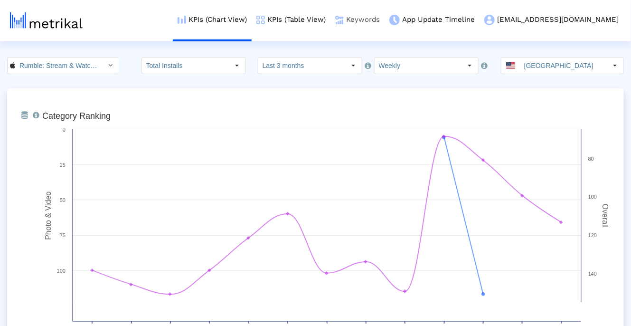
click at [384, 22] on link "Keywords" at bounding box center [357, 19] width 54 height 39
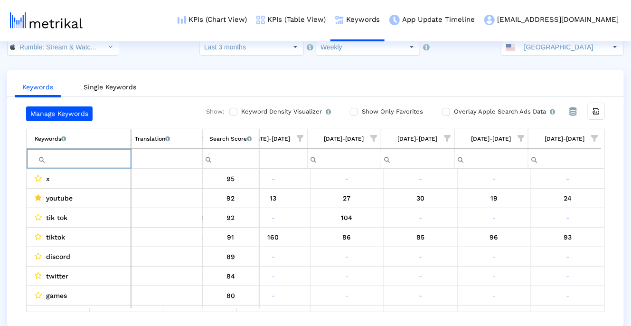
click at [75, 157] on input "Filter cell" at bounding box center [83, 159] width 96 height 16
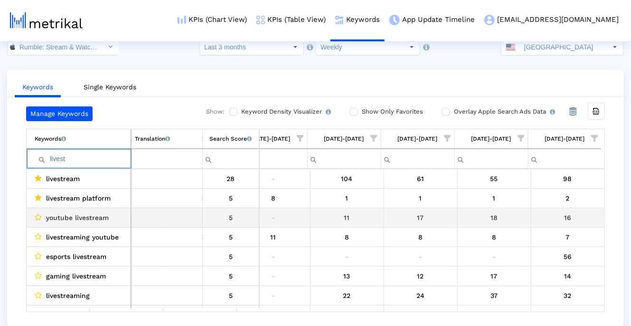
type input "livest"
click at [39, 215] on icon "Data grid" at bounding box center [38, 217] width 7 height 8
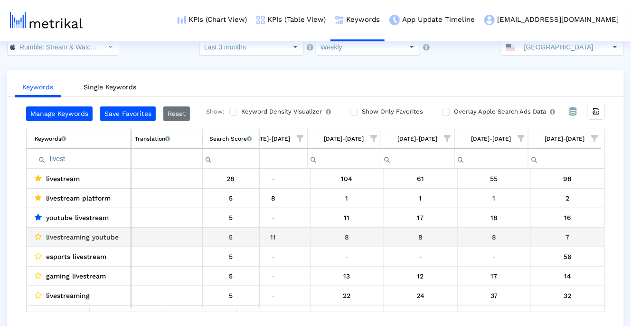
click at [38, 237] on icon "Data grid" at bounding box center [38, 237] width 7 height 8
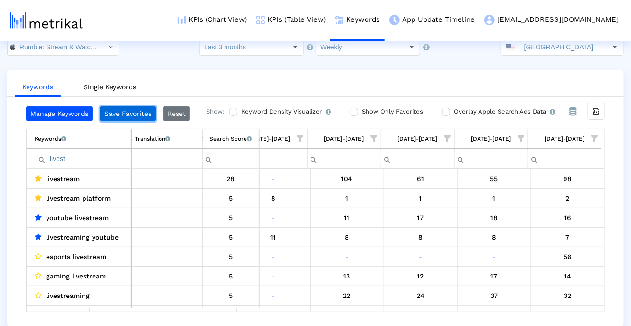
click at [120, 114] on button "Save Favorites" at bounding box center [128, 113] width 56 height 15
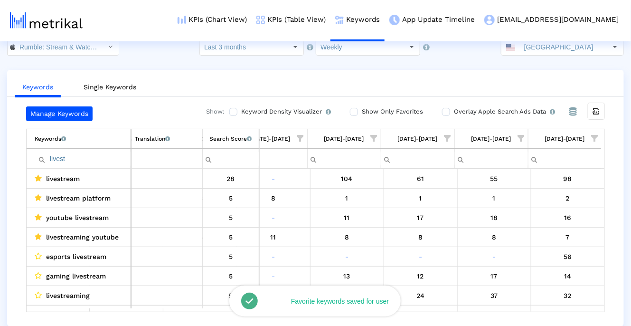
click at [354, 112] on input "Show Only Favorites" at bounding box center [353, 112] width 6 height 6
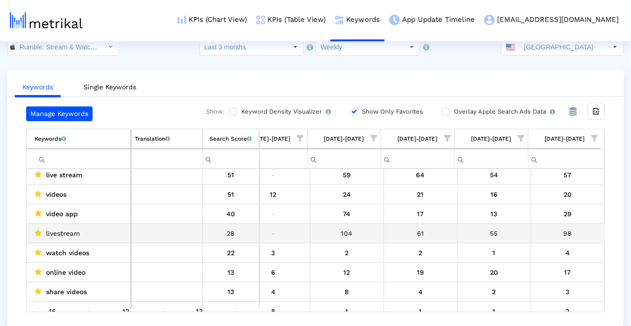
scroll to position [45, 0]
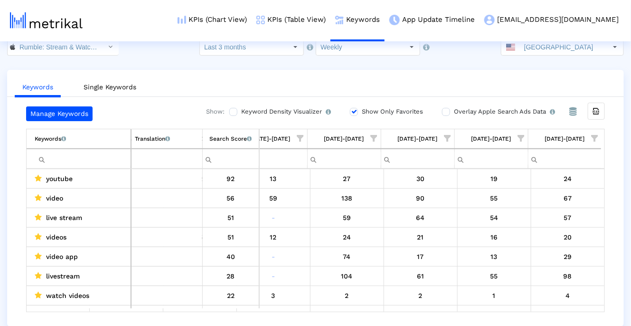
click at [354, 112] on input "Show Only Favorites" at bounding box center [353, 112] width 6 height 6
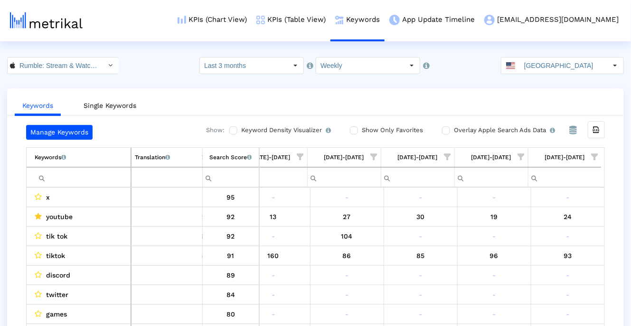
click at [87, 179] on input "Filter cell" at bounding box center [83, 177] width 96 height 16
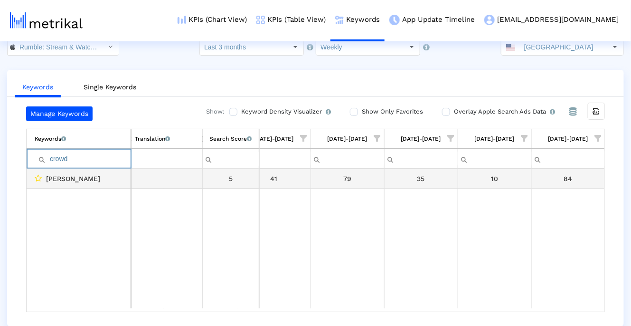
type input "crowd"
drag, startPoint x: 561, startPoint y: 178, endPoint x: 577, endPoint y: 178, distance: 15.7
click at [577, 178] on div "84" at bounding box center [568, 178] width 67 height 12
drag, startPoint x: 237, startPoint y: 178, endPoint x: 216, endPoint y: 176, distance: 21.0
click at [216, 177] on div "5" at bounding box center [231, 178] width 50 height 12
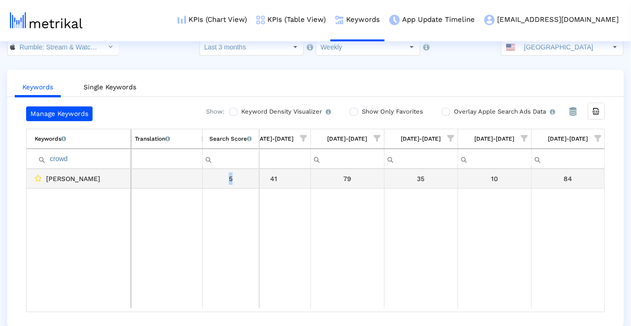
click at [233, 181] on div "5" at bounding box center [231, 178] width 50 height 12
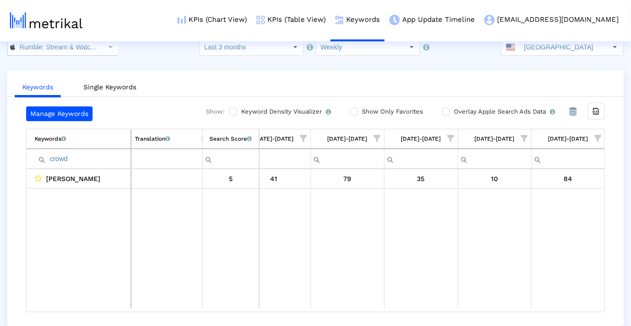
click at [69, 55] on dx-select-box "Rumble: Stream & Watch Videos < 1518427877 >" at bounding box center [63, 46] width 112 height 17
click at [65, 51] on input "Rumble: Stream & Watch Videos < 1518427877 >" at bounding box center [57, 47] width 85 height 16
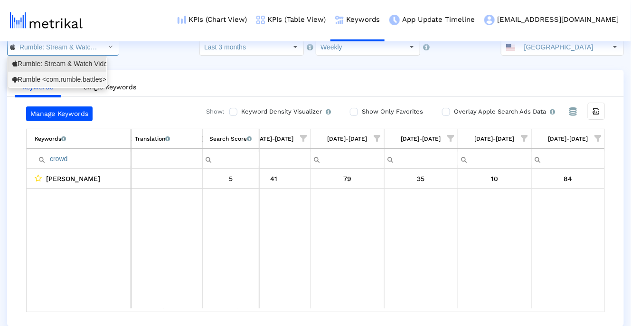
click at [56, 80] on div "Rumble <com.rumble.battles>" at bounding box center [57, 79] width 90 height 9
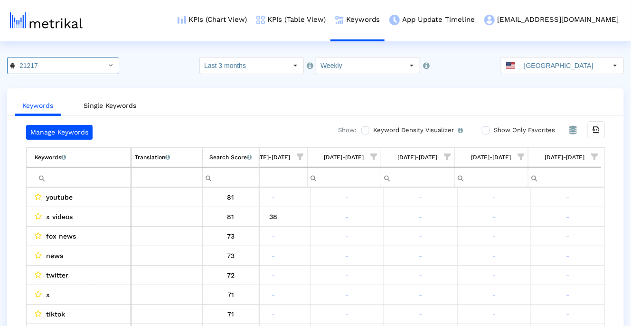
click at [92, 177] on input "Filter cell" at bounding box center [83, 177] width 96 height 16
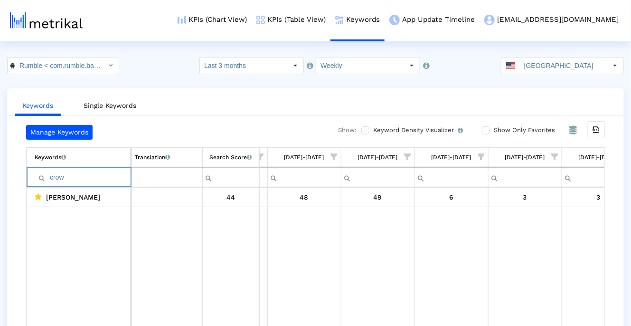
scroll to position [0, 498]
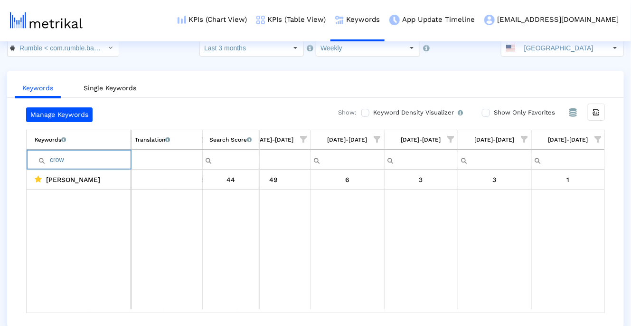
click at [73, 162] on input "crow" at bounding box center [83, 160] width 96 height 16
type input "kir"
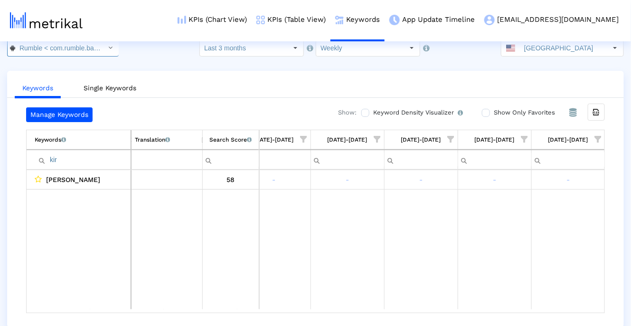
click at [46, 48] on input "Rumble < com.rumble.battles >" at bounding box center [57, 48] width 85 height 16
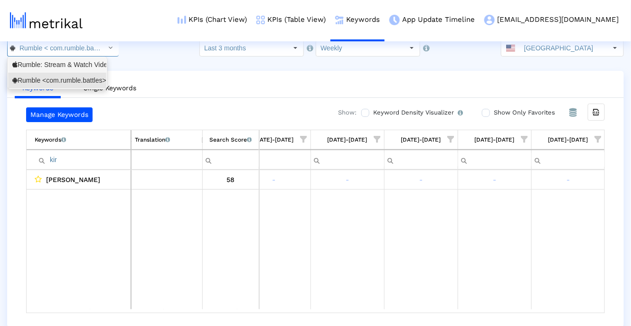
click at [43, 62] on div "Rumble: Stream & Watch Videos <1518427877>" at bounding box center [57, 64] width 90 height 9
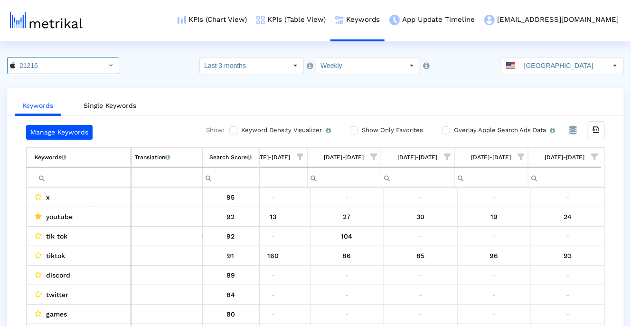
click at [87, 185] on td "Filter cell" at bounding box center [79, 177] width 104 height 20
click at [87, 175] on input "Filter cell" at bounding box center [83, 177] width 96 height 16
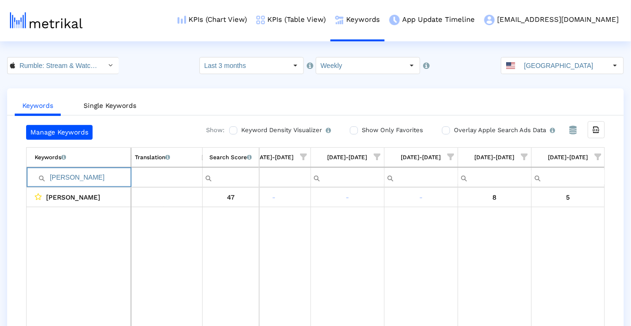
type input "[PERSON_NAME]"
